Goal: Information Seeking & Learning: Learn about a topic

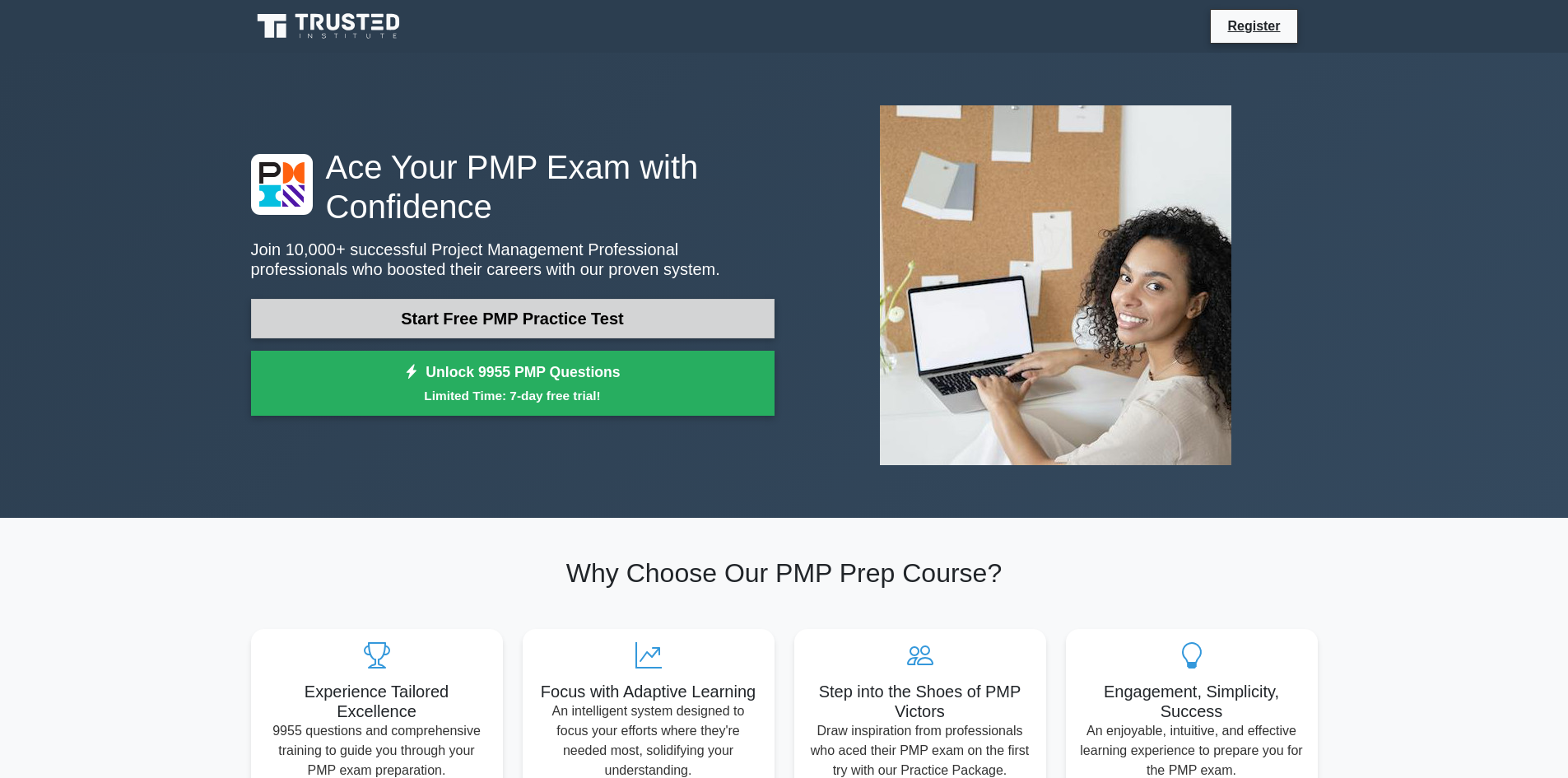
click at [520, 321] on link "Start Free PMP Practice Test" at bounding box center [513, 319] width 524 height 40
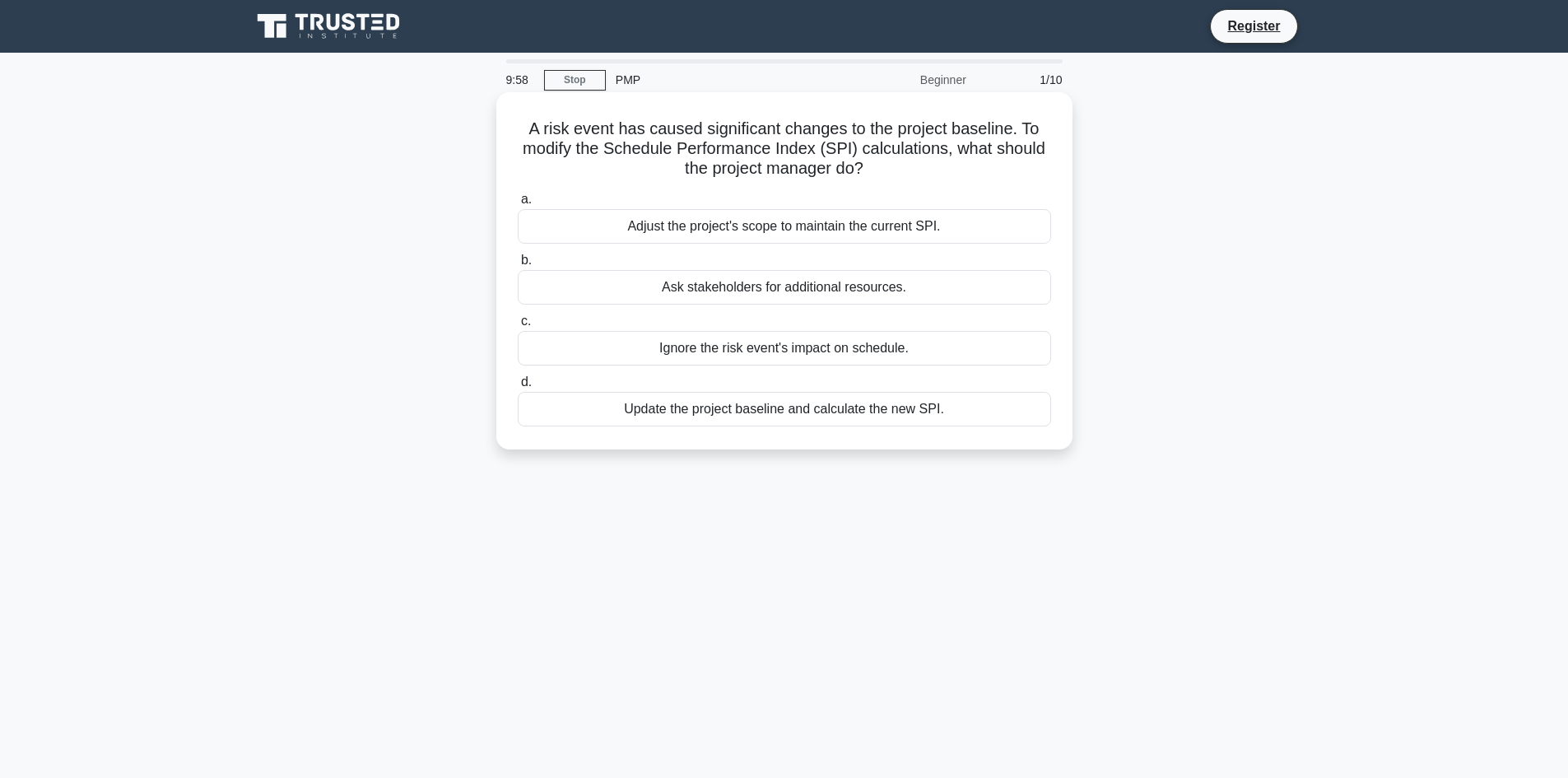
drag, startPoint x: 531, startPoint y: 129, endPoint x: 883, endPoint y: 181, distance: 355.8
click at [883, 181] on div "A risk event has caused significant changes to the project baseline. To modify …" at bounding box center [784, 271] width 563 height 344
click at [672, 140] on h5 "A risk event has caused significant changes to the project baseline. To modify …" at bounding box center [784, 149] width 537 height 61
drag, startPoint x: 526, startPoint y: 127, endPoint x: 909, endPoint y: 168, distance: 385.2
click at [909, 168] on h5 "A risk event has caused significant changes to the project baseline. To modify …" at bounding box center [784, 149] width 537 height 61
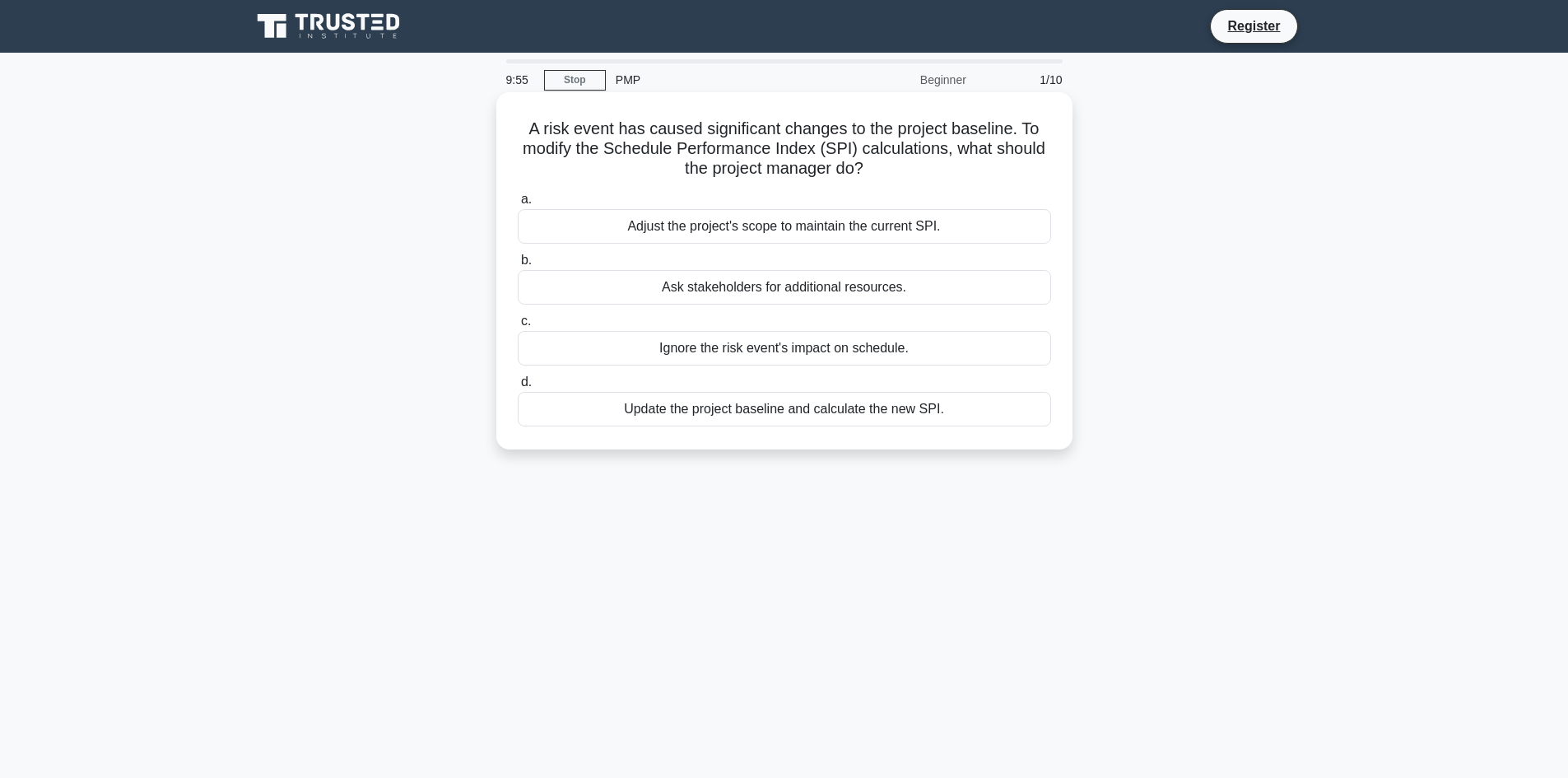
click at [635, 145] on h5 "A risk event has caused significant changes to the project baseline. To modify …" at bounding box center [784, 149] width 537 height 61
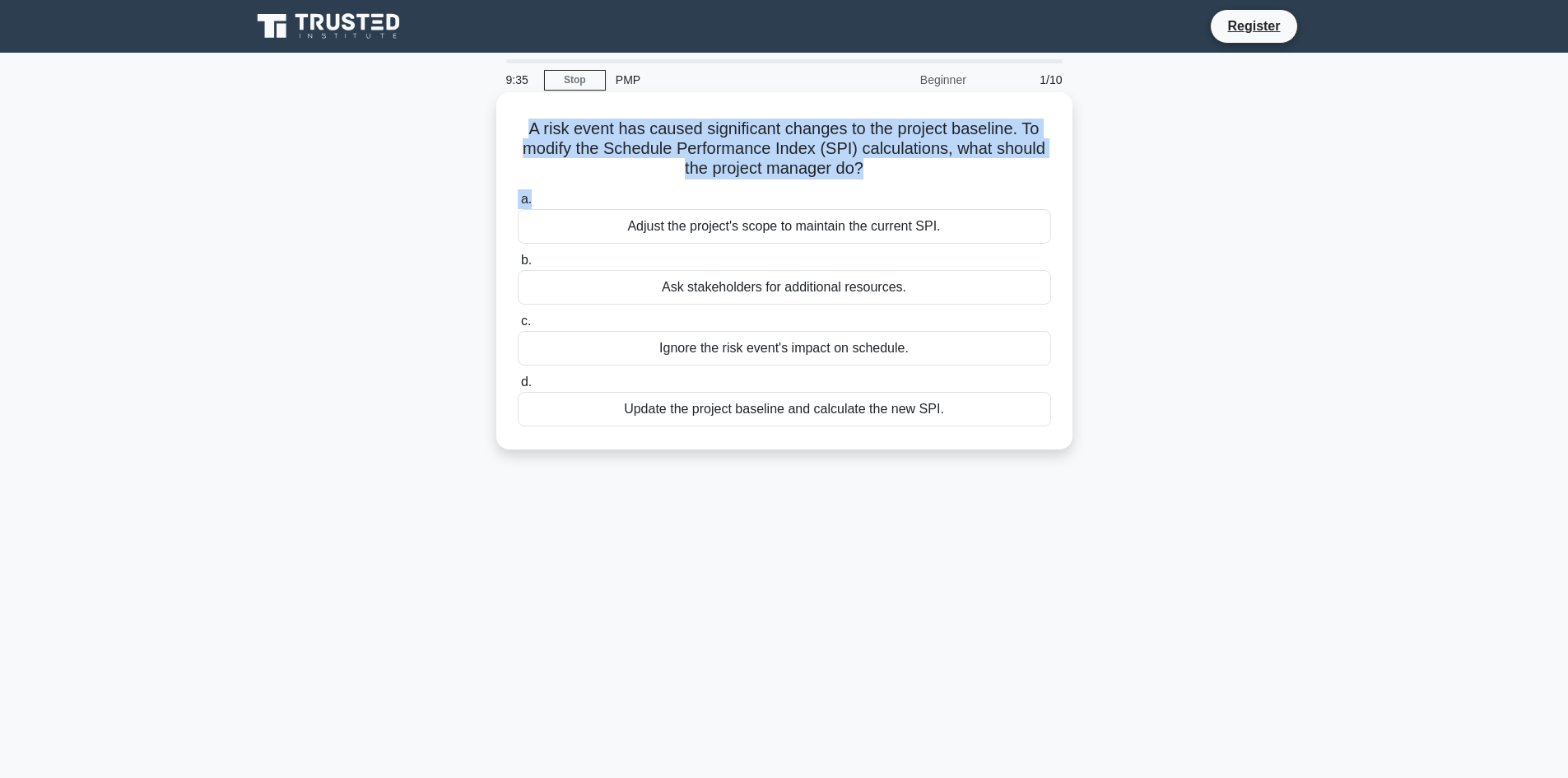
drag, startPoint x: 525, startPoint y: 124, endPoint x: 1005, endPoint y: 184, distance: 483.7
click at [1005, 184] on div "A risk event has caused significant changes to the project baseline. To modify …" at bounding box center [784, 271] width 563 height 344
drag, startPoint x: 904, startPoint y: 177, endPoint x: 865, endPoint y: 177, distance: 39.0
click at [902, 177] on h5 "A risk event has caused significant changes to the project baseline. To modify …" at bounding box center [784, 149] width 537 height 61
drag, startPoint x: 857, startPoint y: 175, endPoint x: 1068, endPoint y: 0, distance: 274.1
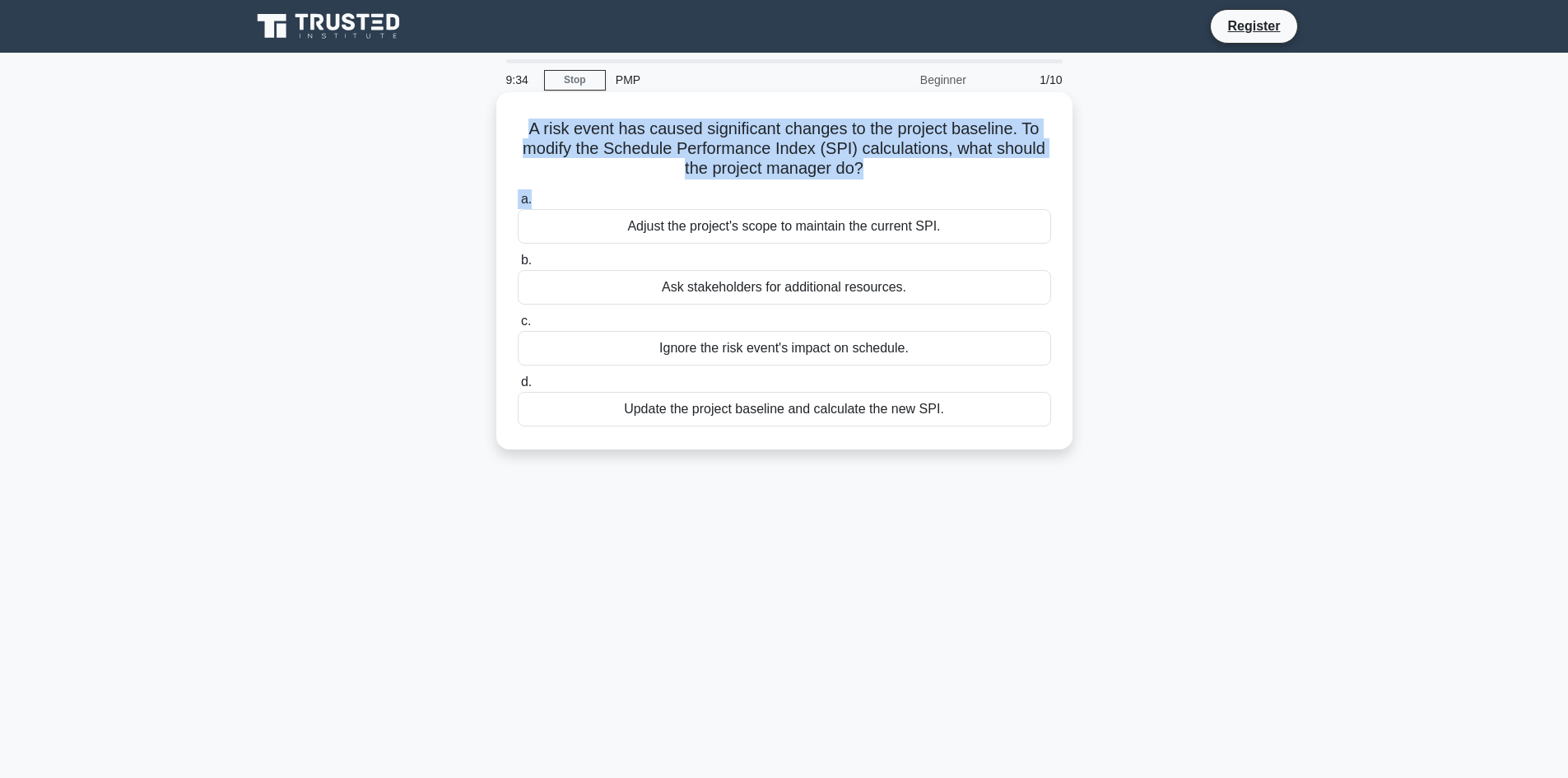
click at [857, 174] on h5 "A risk event has caused significant changes to the project baseline. To modify …" at bounding box center [784, 149] width 537 height 61
click at [654, 167] on h5 "A risk event has caused significant changes to the project baseline. To modify …" at bounding box center [784, 149] width 537 height 61
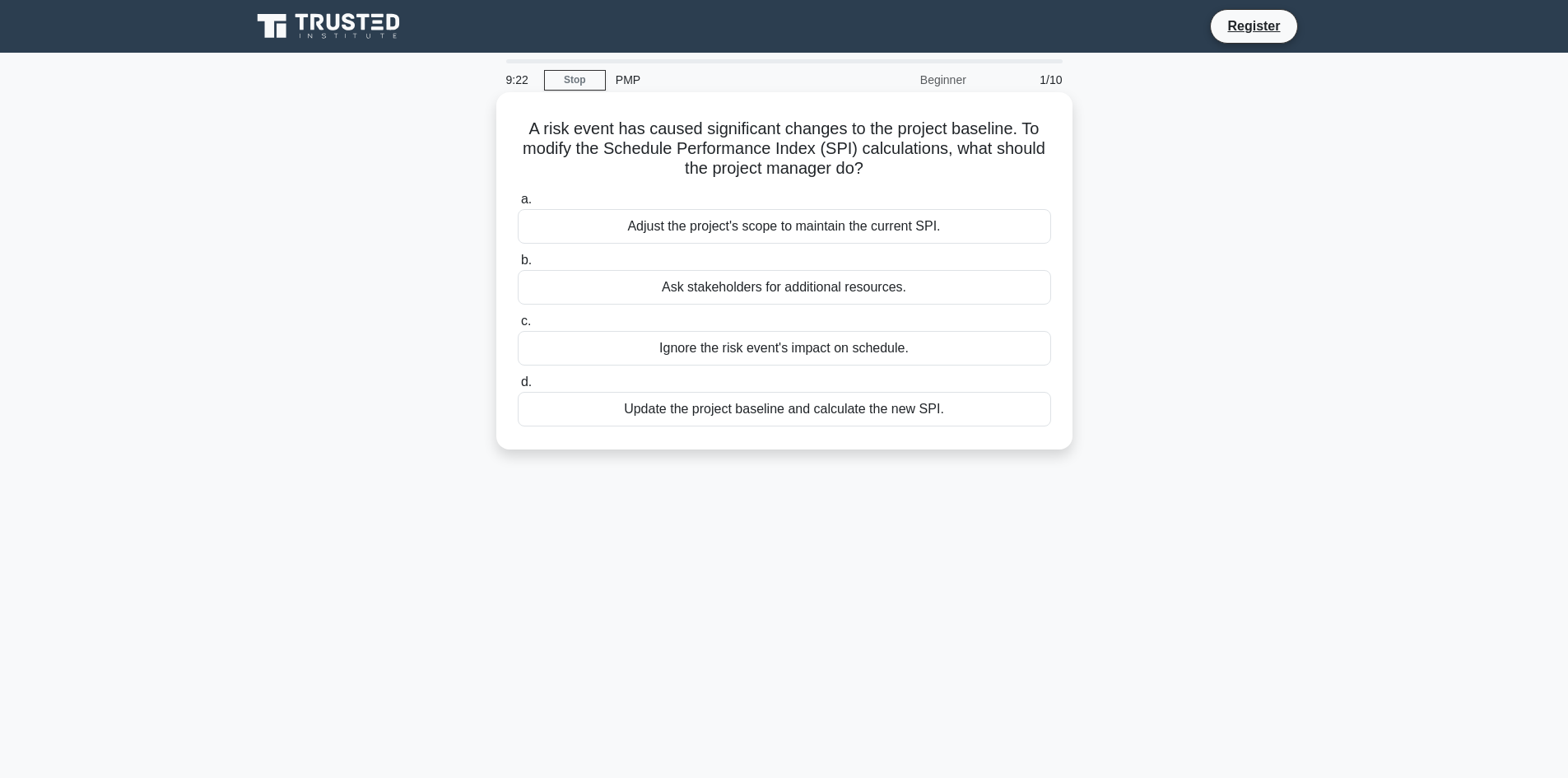
drag, startPoint x: 526, startPoint y: 124, endPoint x: 857, endPoint y: 162, distance: 333.2
click at [879, 165] on h5 "A risk event has caused significant changes to the project baseline. To modify …" at bounding box center [784, 149] width 537 height 61
click at [857, 162] on h5 "A risk event has caused significant changes to the project baseline. To modify …" at bounding box center [784, 149] width 537 height 61
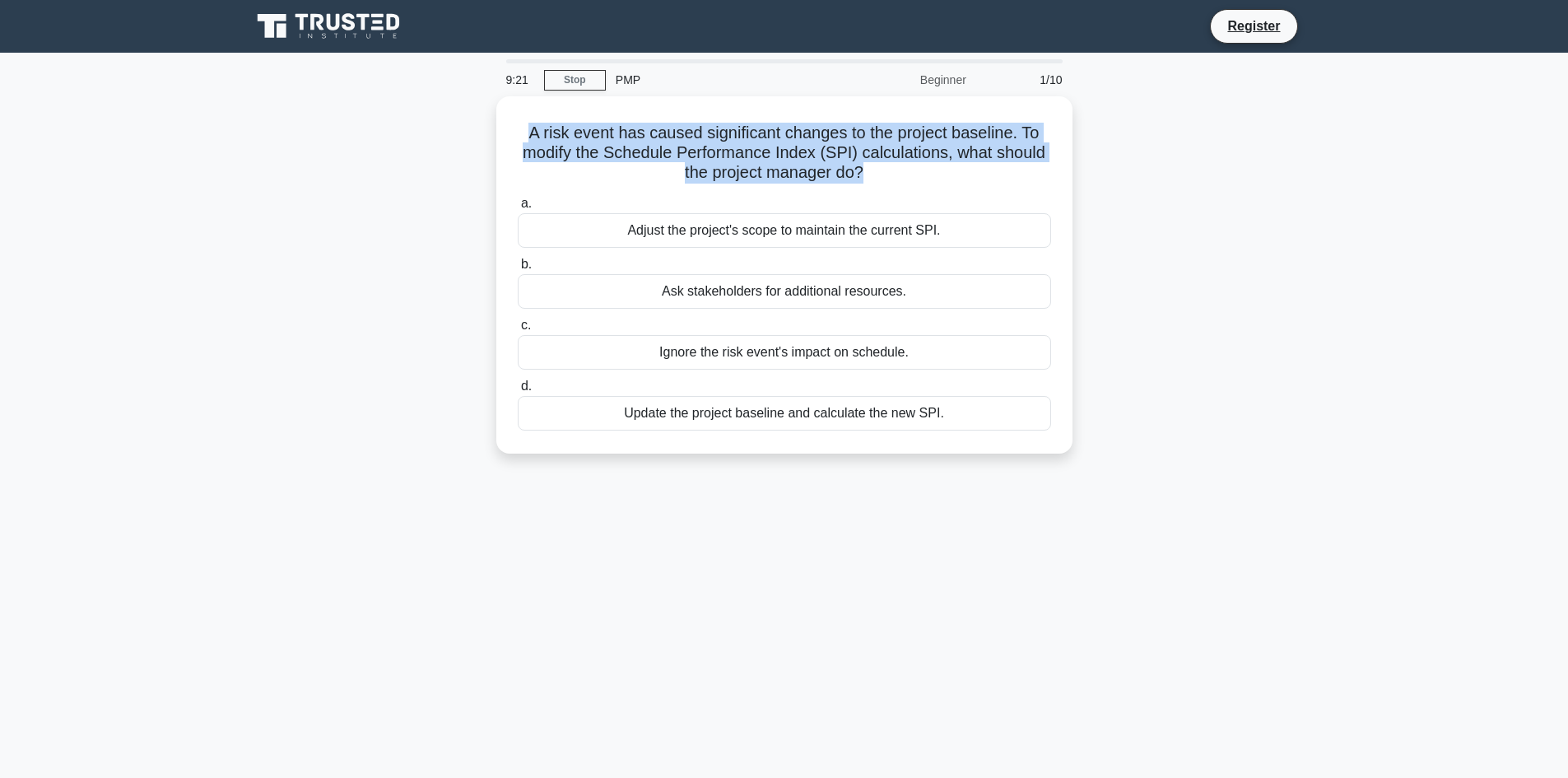
drag, startPoint x: 857, startPoint y: 167, endPoint x: 494, endPoint y: 117, distance: 366.4
click at [494, 117] on div "A risk event has caused significant changes to the project baseline. To modify …" at bounding box center [784, 285] width 1086 height 377
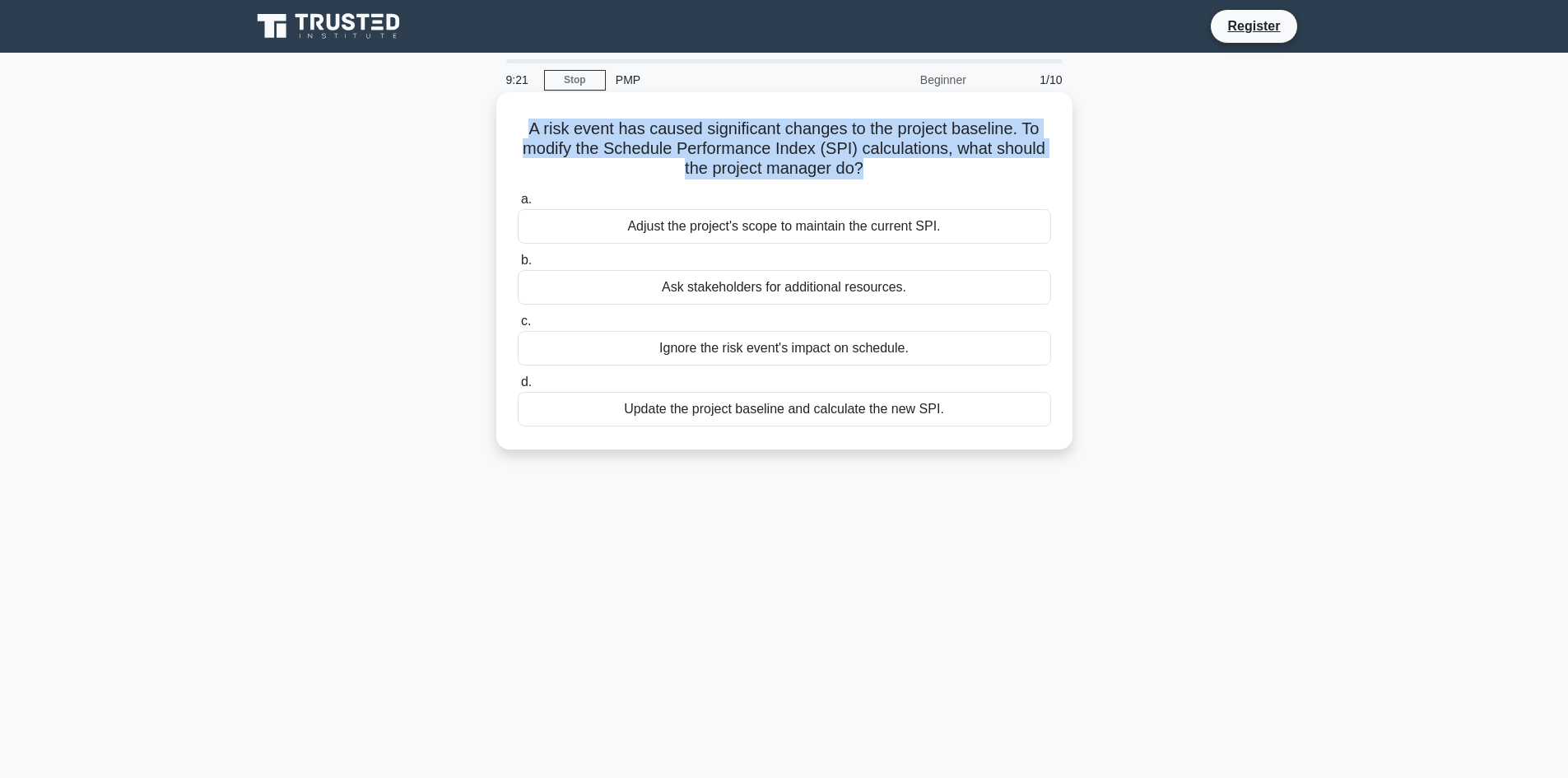
click at [527, 133] on h5 "A risk event has caused significant changes to the project baseline. To modify …" at bounding box center [784, 149] width 537 height 61
drag, startPoint x: 524, startPoint y: 127, endPoint x: 921, endPoint y: 189, distance: 401.8
click at [924, 190] on div "A risk event has caused significant changes to the project baseline. To modify …" at bounding box center [784, 271] width 563 height 344
click at [833, 170] on h5 "A risk event has caused significant changes to the project baseline. To modify …" at bounding box center [784, 149] width 537 height 61
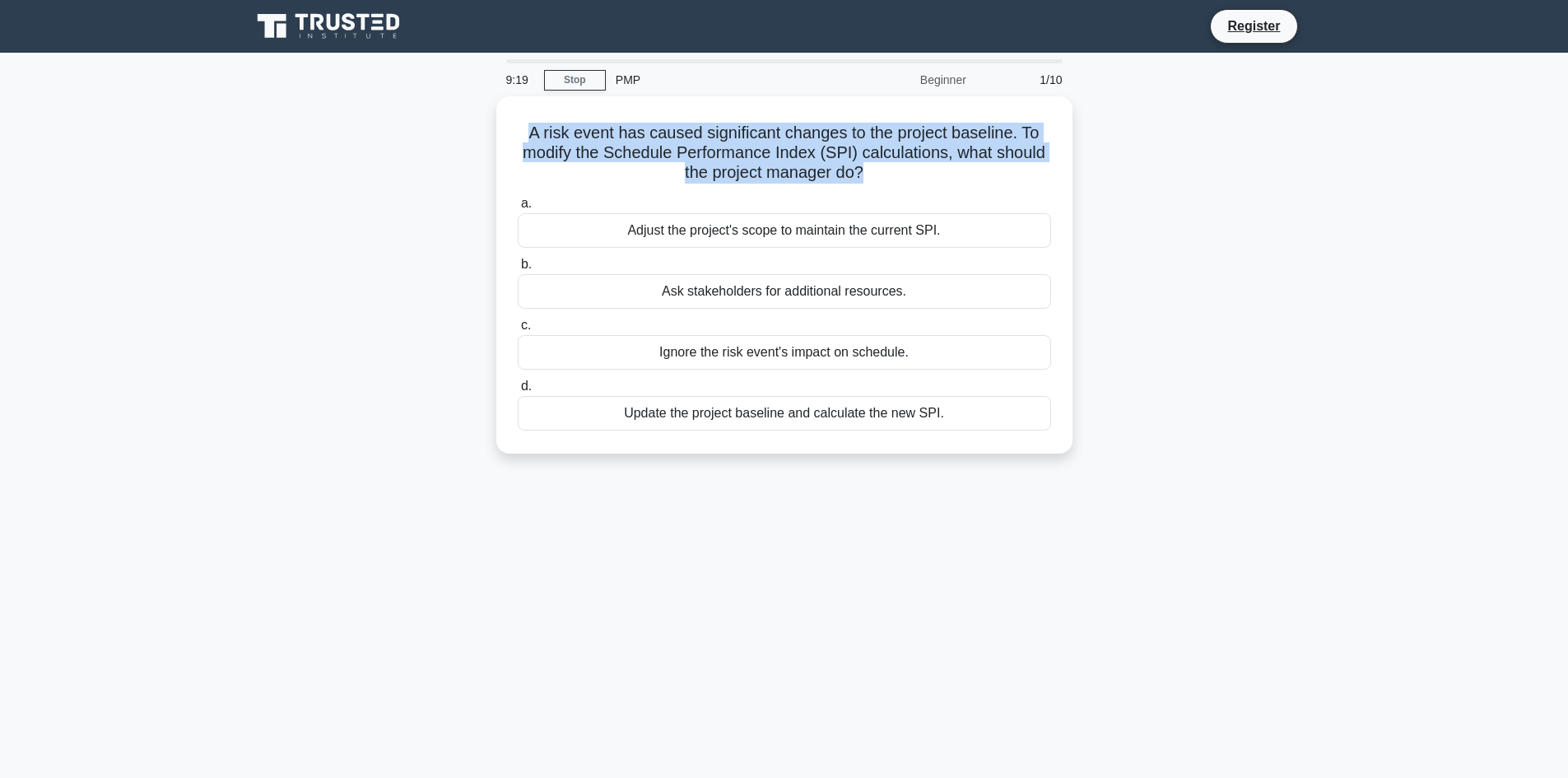
drag, startPoint x: 862, startPoint y: 171, endPoint x: 445, endPoint y: 129, distance: 419.1
click at [445, 129] on div "A risk event has caused significant changes to the project baseline. To modify …" at bounding box center [784, 285] width 1086 height 377
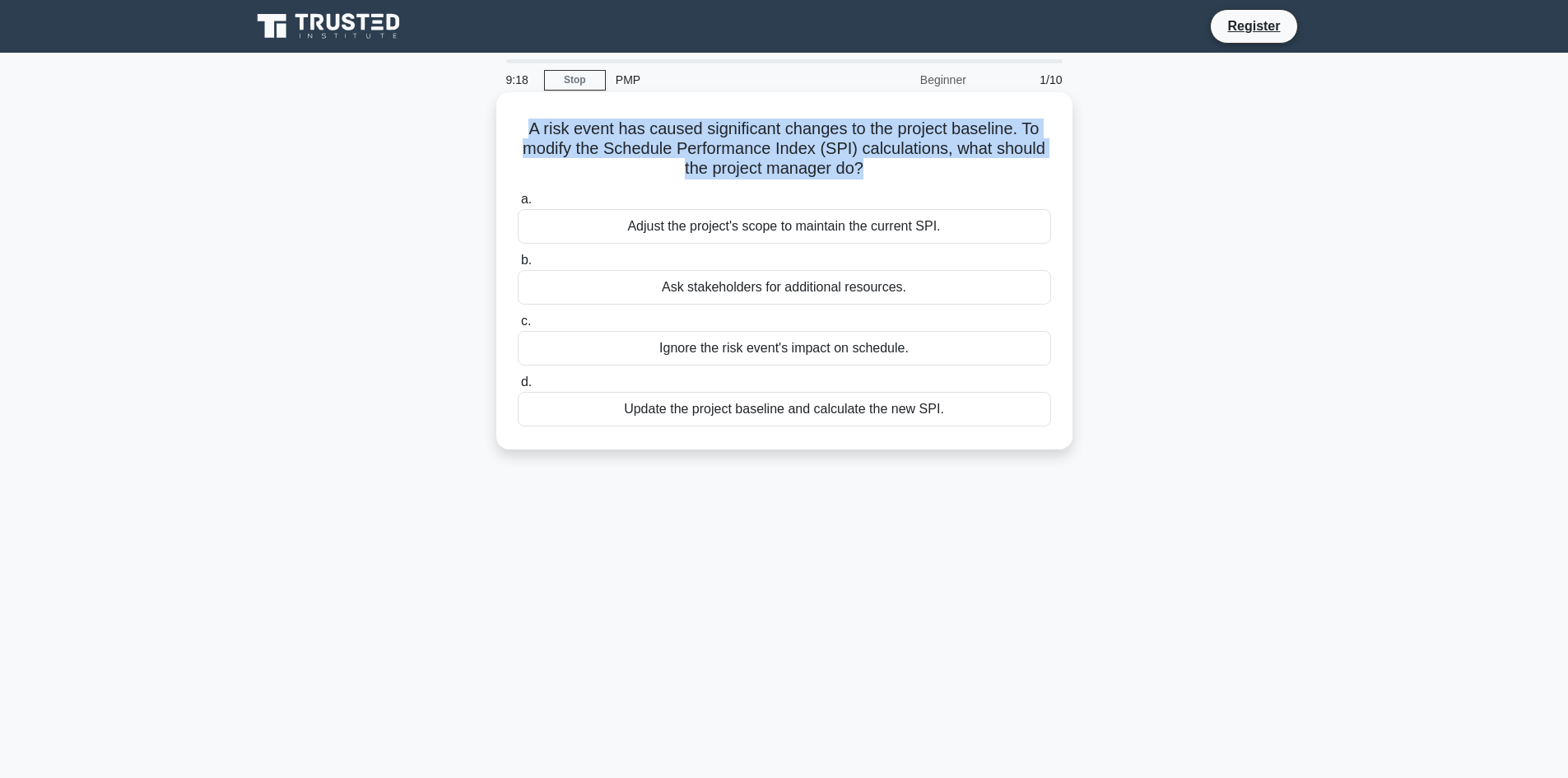
click at [544, 152] on h5 "A risk event has caused significant changes to the project baseline. To modify …" at bounding box center [784, 149] width 537 height 61
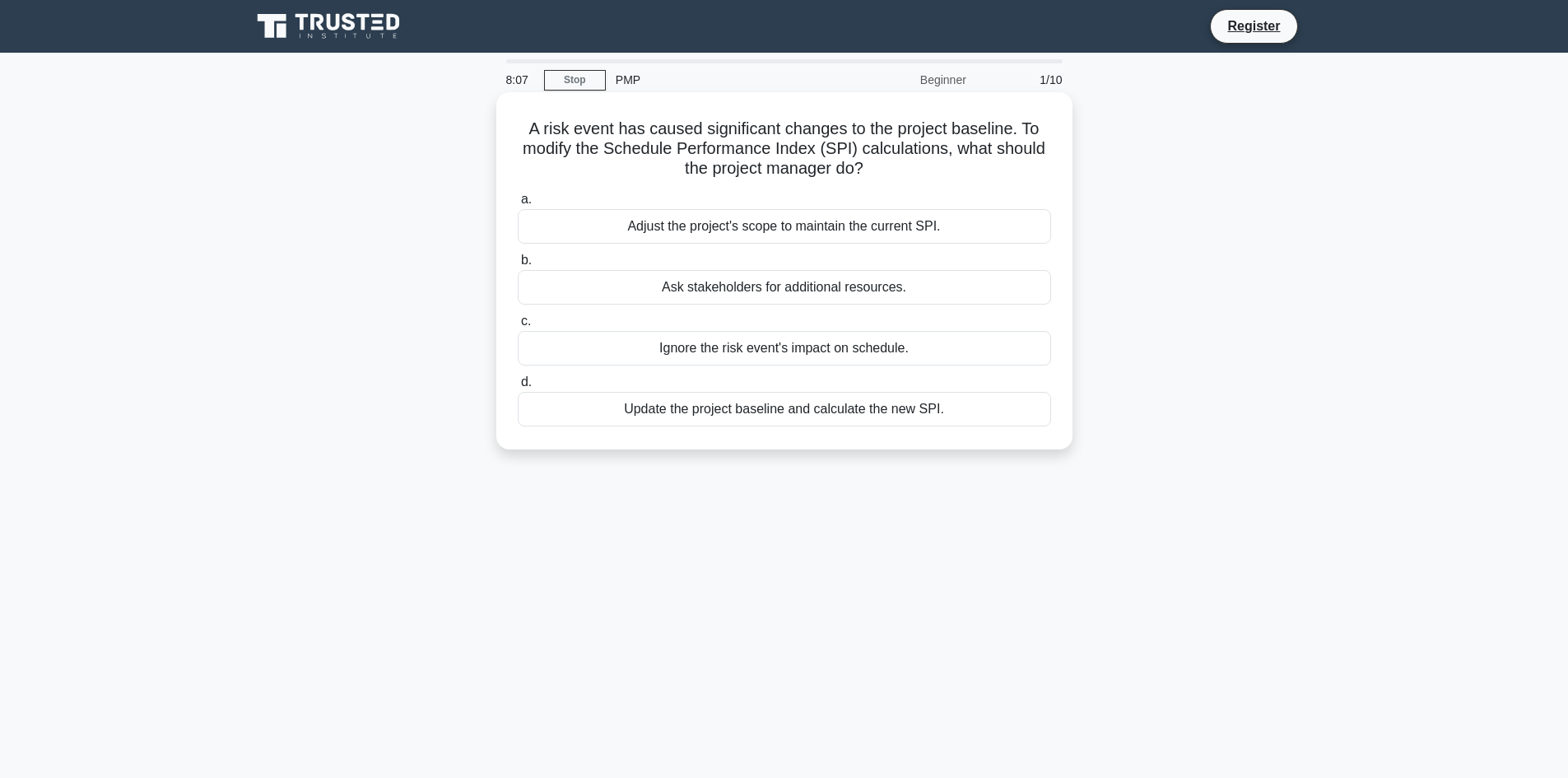
drag, startPoint x: 526, startPoint y: 127, endPoint x: 883, endPoint y: 165, distance: 359.0
click at [883, 165] on h5 "A risk event has caused significant changes to the project baseline. To modify …" at bounding box center [784, 149] width 537 height 61
click at [883, 169] on icon ".spinner_0XTQ{transform-origin:center;animation:spinner_y6GP .75s linear infini…" at bounding box center [873, 169] width 20 height 20
click at [814, 414] on div "Update the project baseline and calculate the new SPI." at bounding box center [784, 409] width 533 height 34
click at [518, 388] on input "d. Update the project baseline and calculate the new SPI." at bounding box center [518, 383] width 0 height 10
